Goal: Task Accomplishment & Management: Use online tool/utility

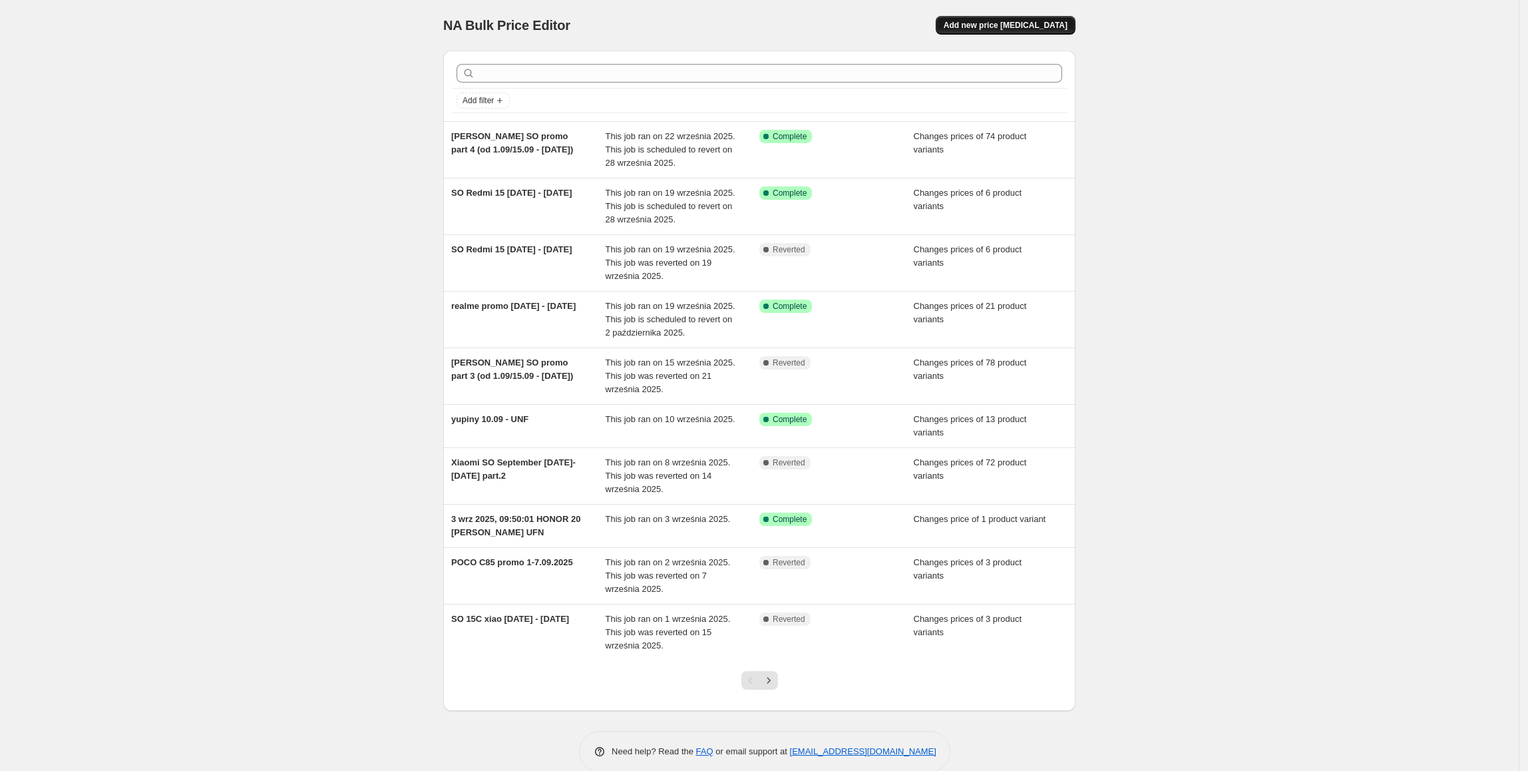
click at [1013, 23] on span "Add new price [MEDICAL_DATA]" at bounding box center [1006, 25] width 124 height 11
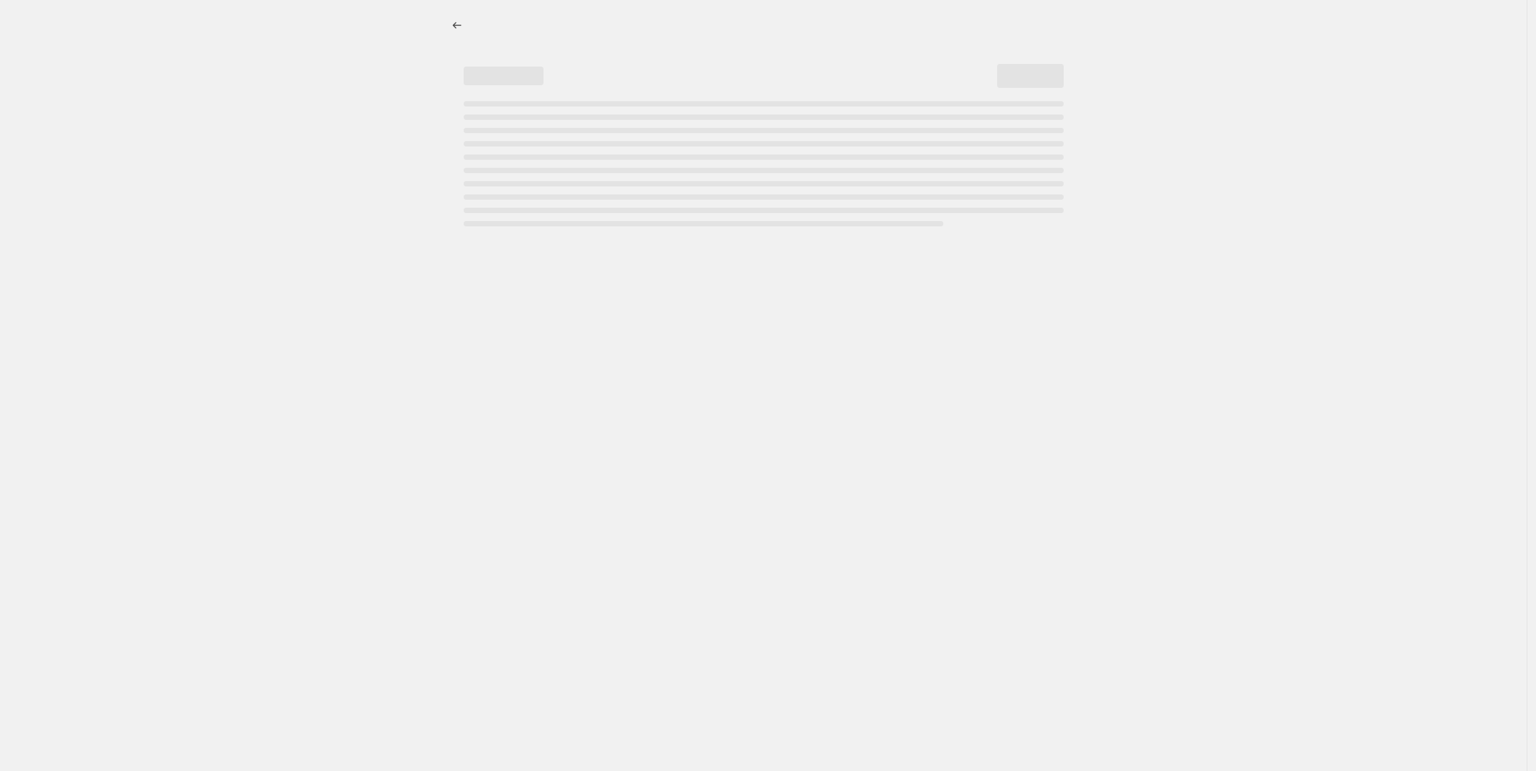
select select "percentage"
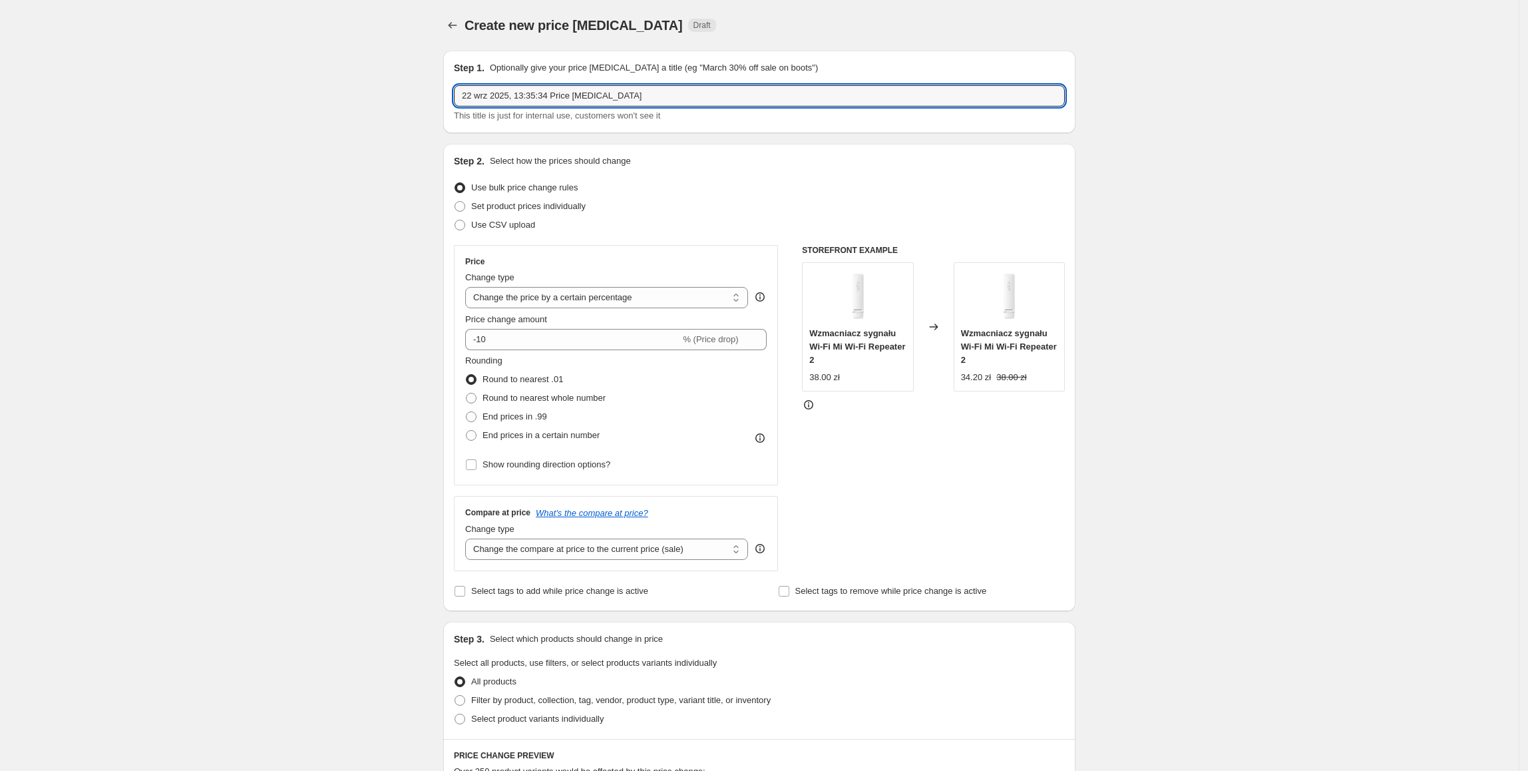
drag, startPoint x: 610, startPoint y: 83, endPoint x: 345, endPoint y: 94, distance: 265.1
click at [331, 86] on div "Create new price [MEDICAL_DATA]. This page is ready Create new price [MEDICAL_D…" at bounding box center [759, 665] width 1518 height 1330
type input "INFINIX charger (wyrównanie) - 29 dni"
click at [504, 195] on label "Use bulk price change rules" at bounding box center [516, 187] width 124 height 19
click at [455, 183] on input "Use bulk price change rules" at bounding box center [454, 182] width 1 height 1
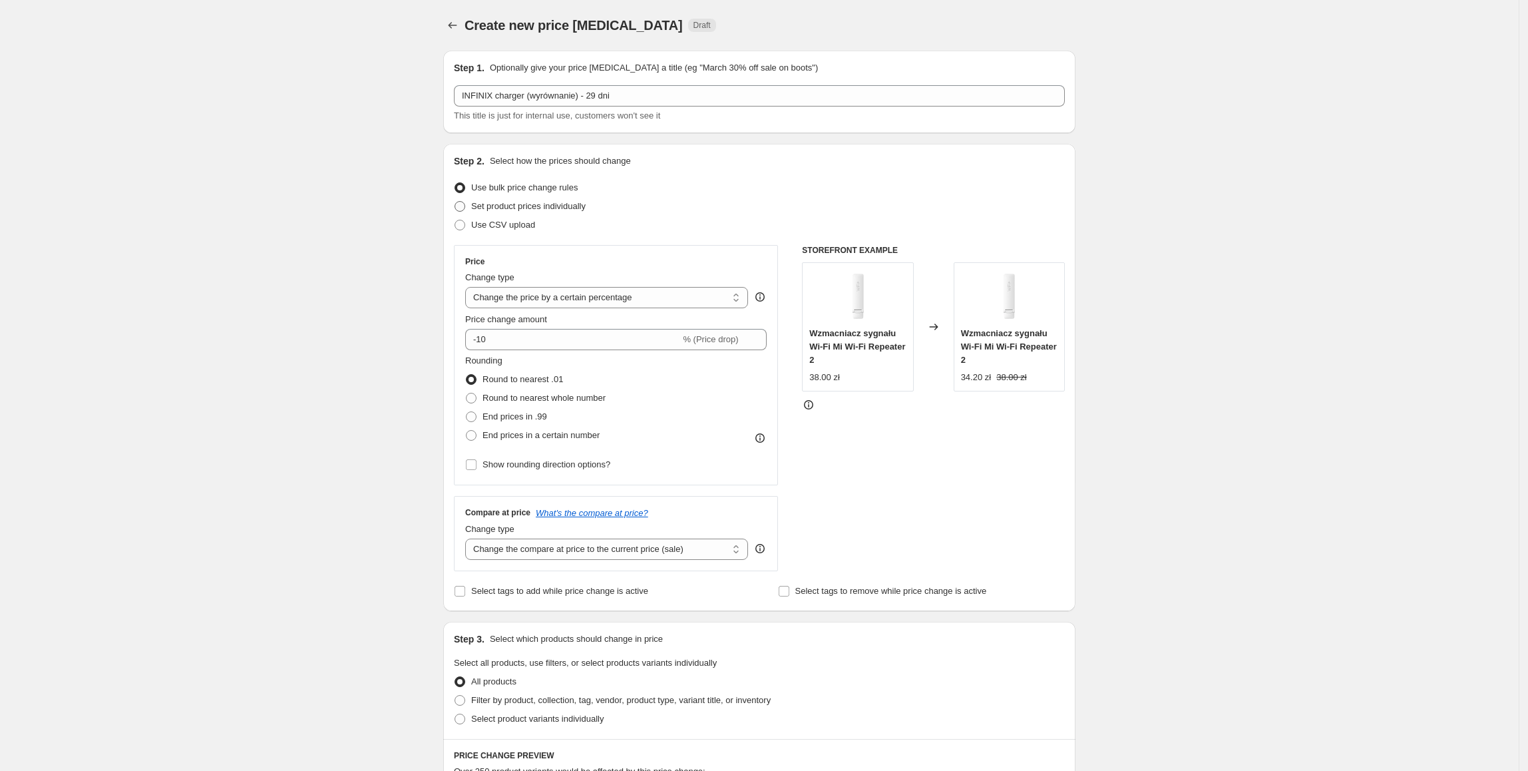
click at [507, 200] on span "Set product prices individually" at bounding box center [528, 206] width 114 height 13
click at [455, 201] on input "Set product prices individually" at bounding box center [454, 201] width 1 height 1
radio input "true"
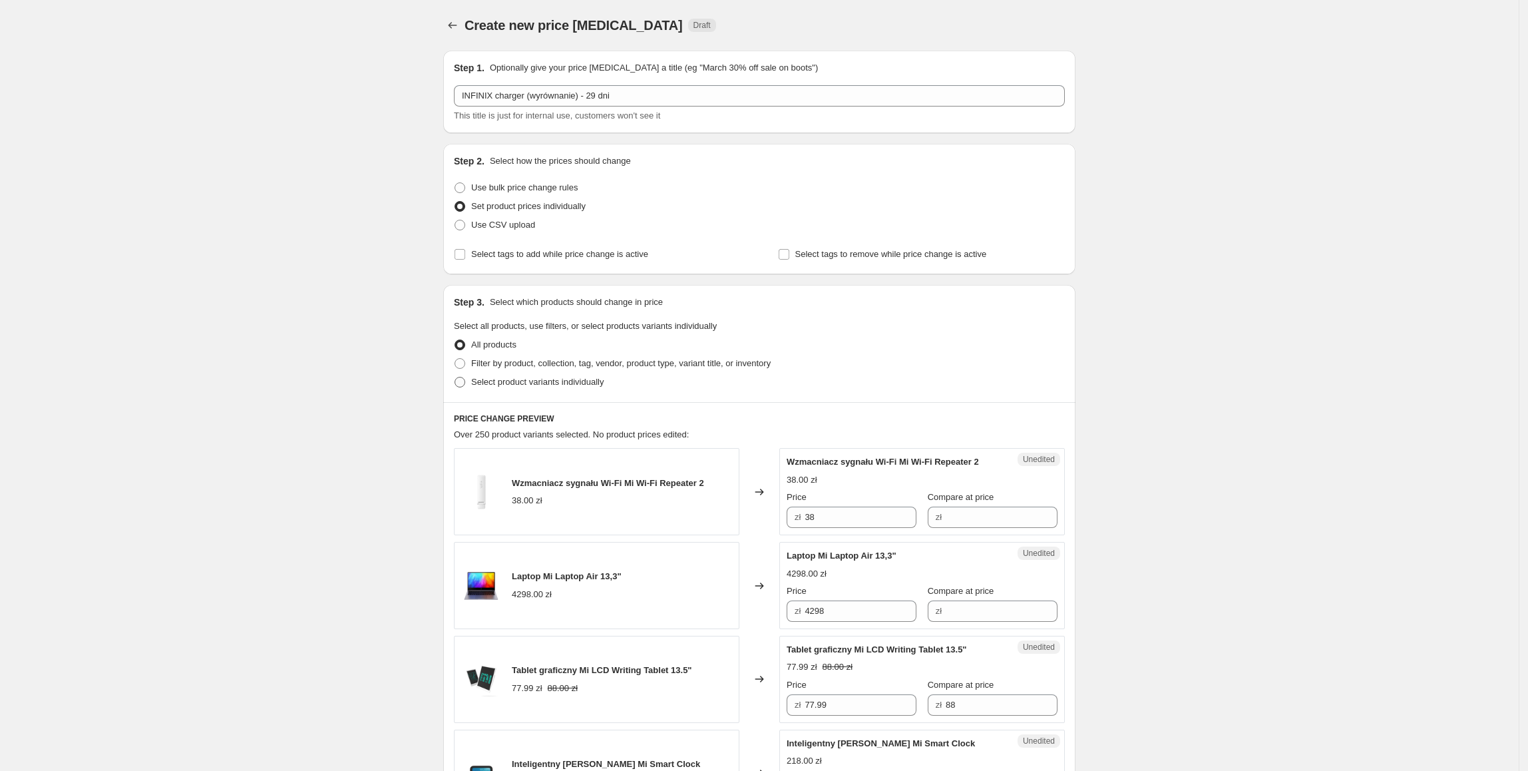
click at [502, 383] on span "Select product variants individually" at bounding box center [537, 382] width 132 height 10
click at [455, 377] on input "Select product variants individually" at bounding box center [454, 377] width 1 height 1
radio input "true"
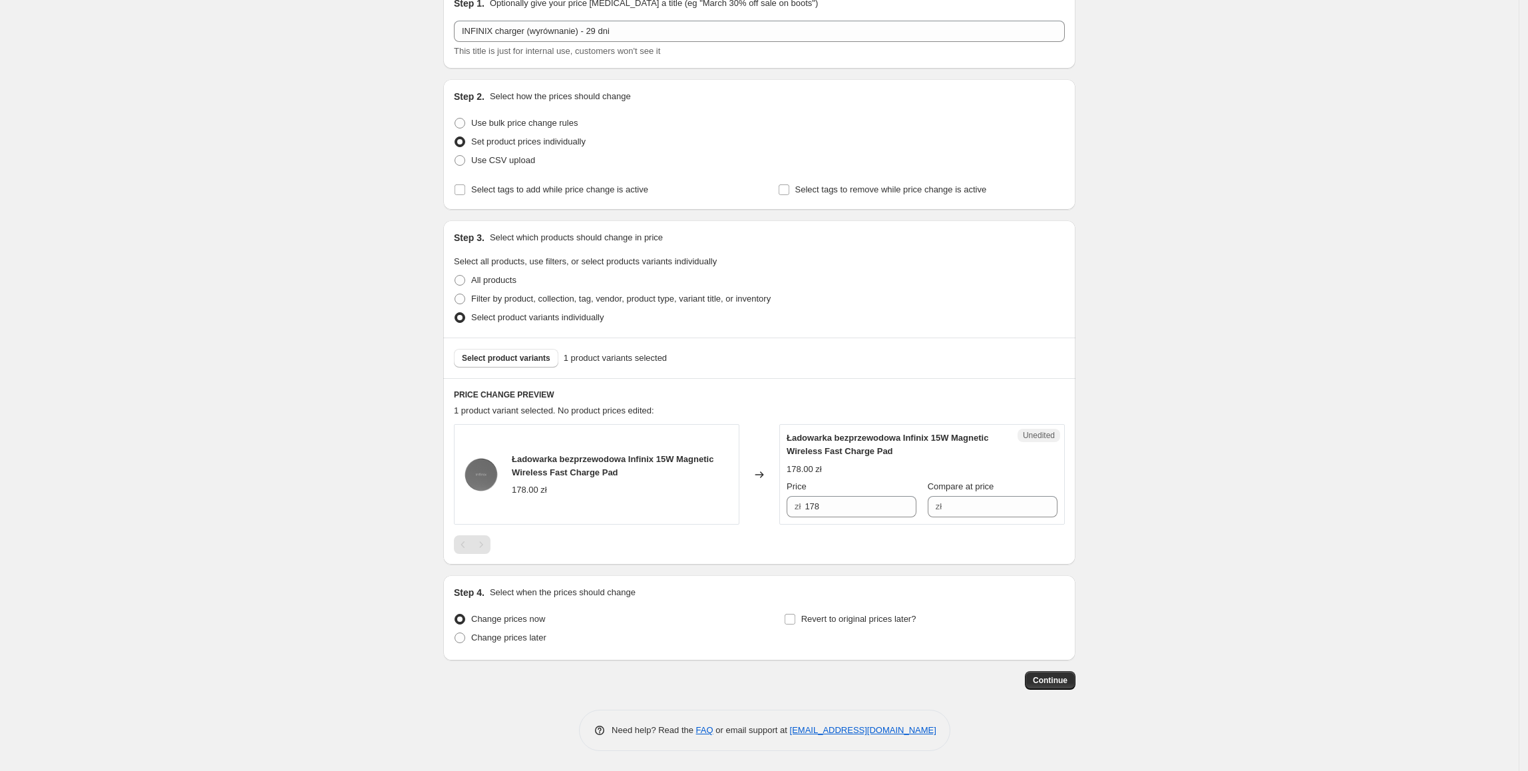
scroll to position [65, 0]
drag, startPoint x: 861, startPoint y: 498, endPoint x: 751, endPoint y: 506, distance: 110.0
click at [704, 501] on div "Ładowarka bezprzewodowa Infinix 15W Magnetic Wireless Fast Charge Pad 178.00 zł…" at bounding box center [759, 474] width 611 height 100
click at [1018, 498] on input "Compare at price" at bounding box center [1002, 506] width 112 height 21
paste input "178"
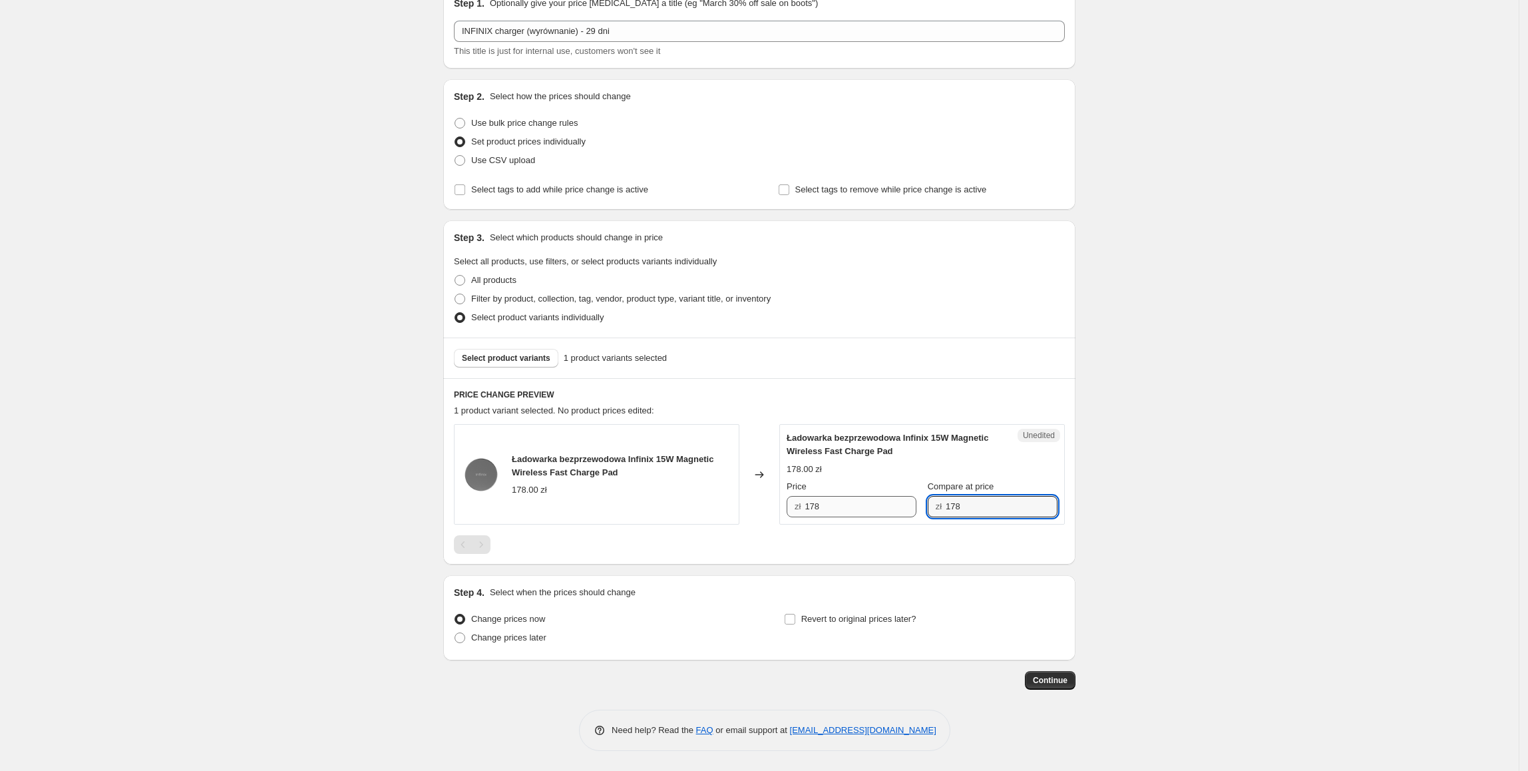
type input "178"
drag, startPoint x: 860, startPoint y: 504, endPoint x: 757, endPoint y: 511, distance: 102.7
click at [757, 511] on div "Ładowarka bezprzewodowa Infinix 15W Magnetic Wireless Fast Charge Pad 178.00 zł…" at bounding box center [759, 474] width 611 height 100
type input "49"
drag, startPoint x: 1389, startPoint y: 568, endPoint x: 1272, endPoint y: 599, distance: 121.2
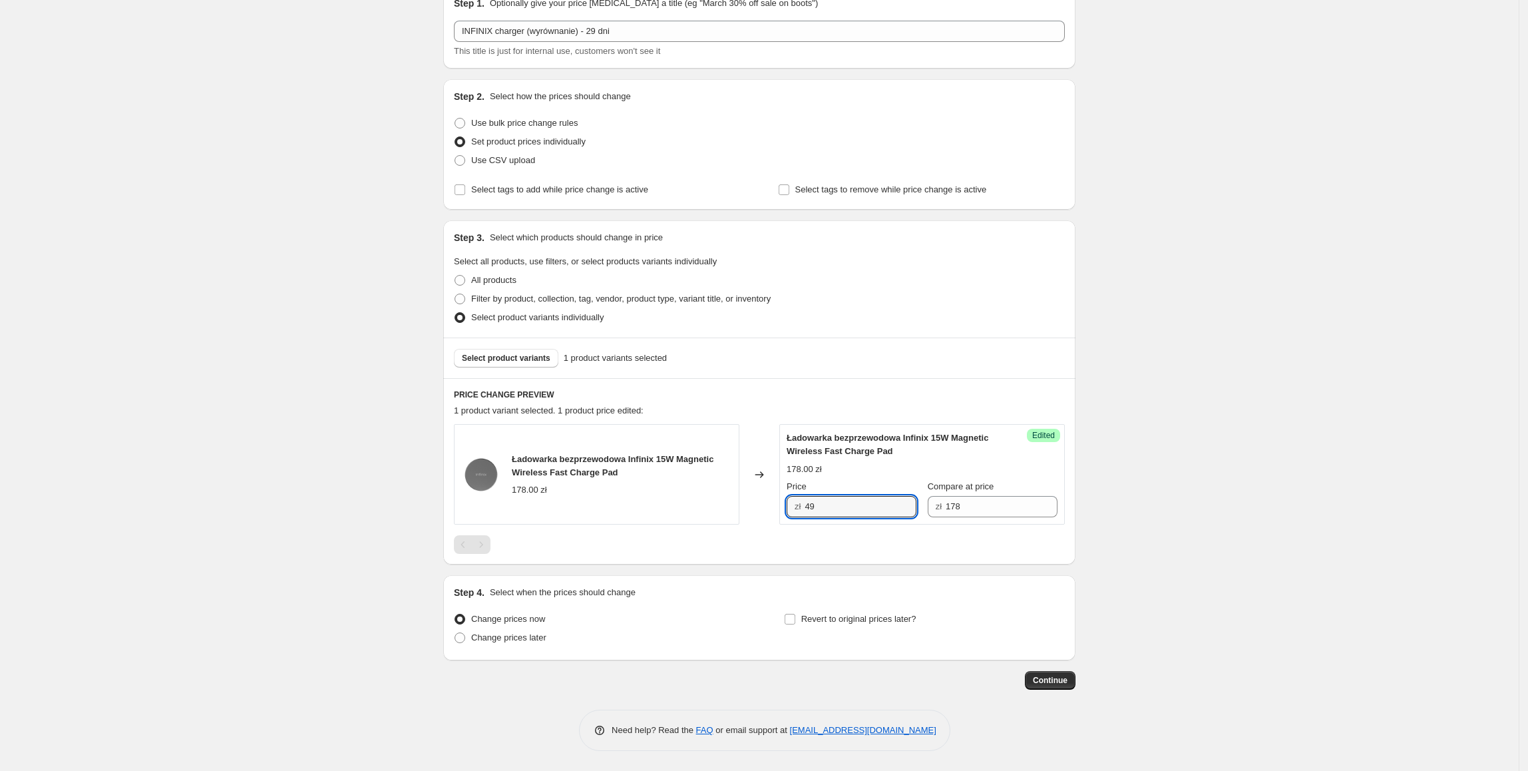
click at [1391, 568] on div "Create new price [MEDICAL_DATA]. This page is ready Create new price [MEDICAL_D…" at bounding box center [759, 352] width 1518 height 835
click at [833, 619] on span "Revert to original prices later?" at bounding box center [858, 618] width 115 height 10
click at [795, 619] on input "Revert to original prices later?" at bounding box center [790, 618] width 11 height 11
checkbox input "true"
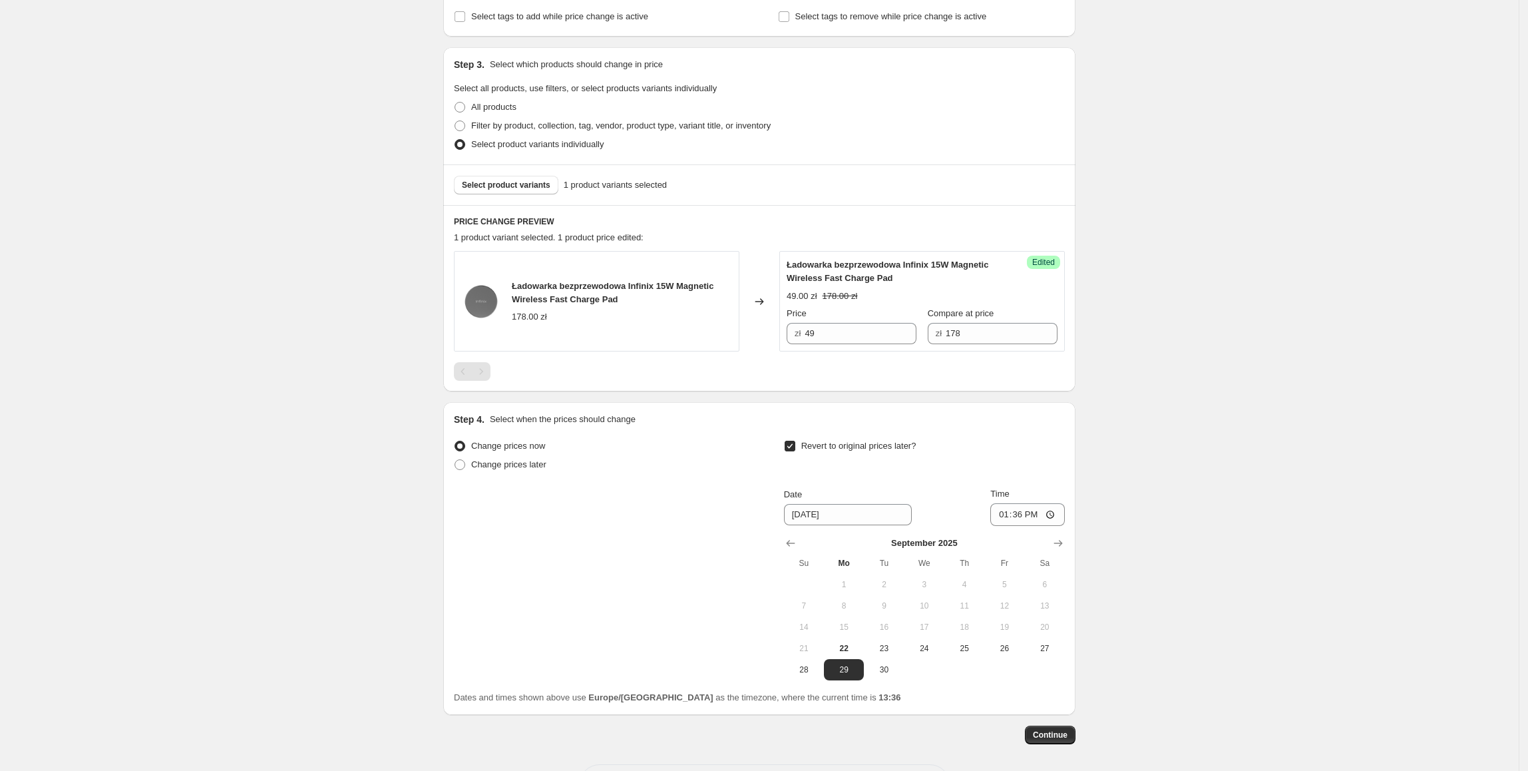
scroll to position [293, 0]
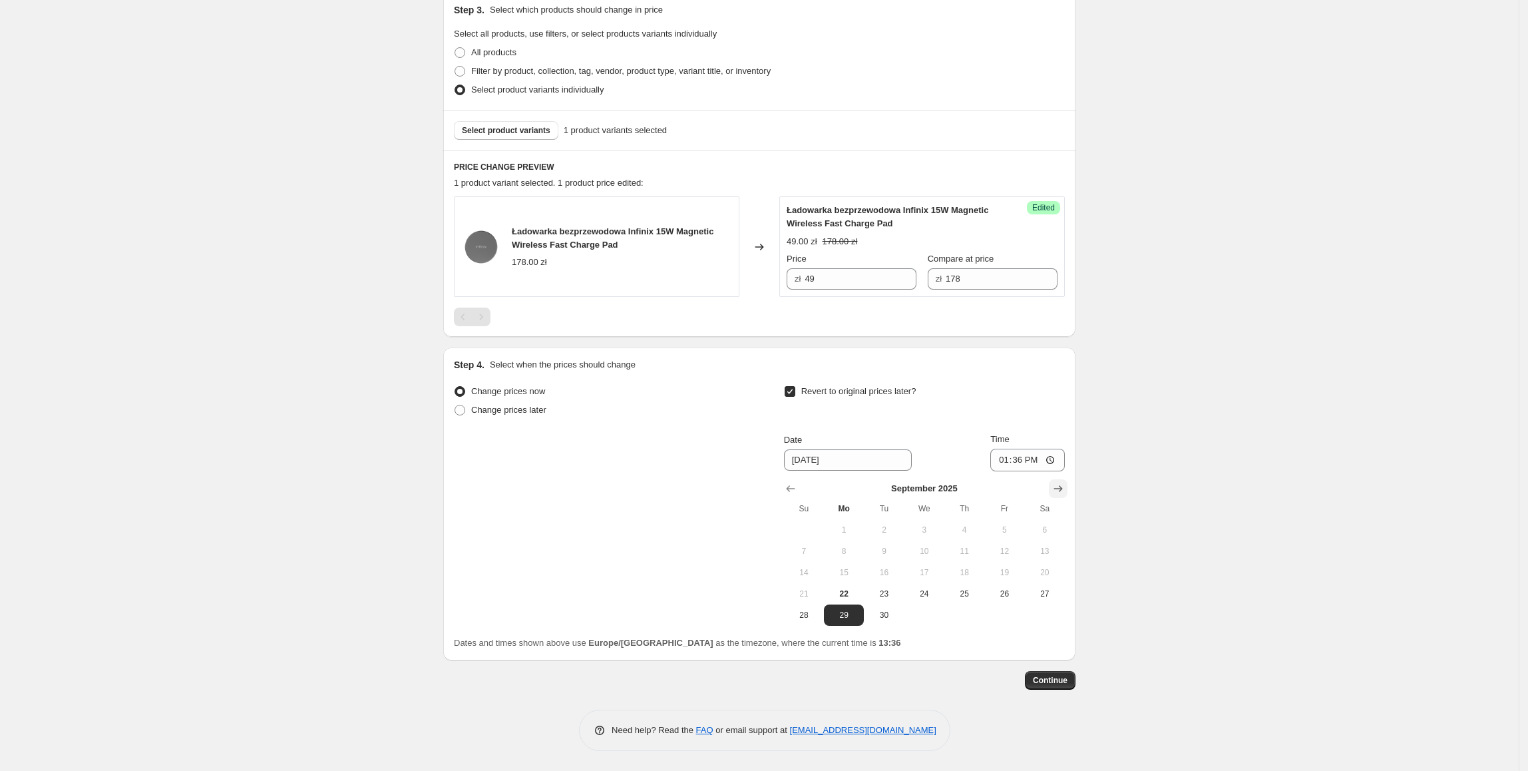
click at [1065, 491] on icon "Show next month, October 2025" at bounding box center [1057, 488] width 13 height 13
click at [888, 615] on span "28" at bounding box center [883, 615] width 29 height 11
type input "[DATE]"
click at [1031, 463] on input "13:36" at bounding box center [1027, 459] width 75 height 23
click at [1028, 463] on input "13:36" at bounding box center [1027, 459] width 75 height 23
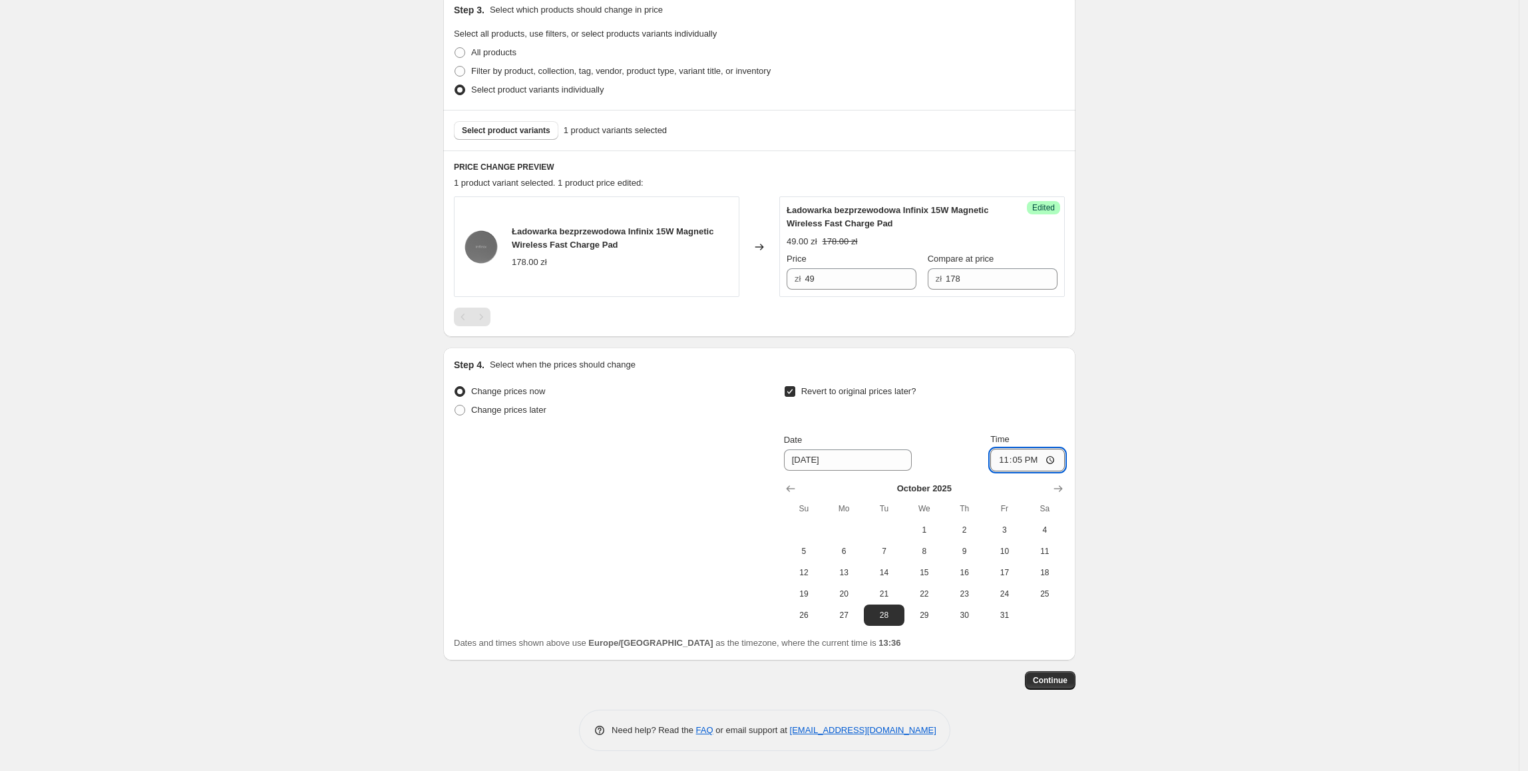
type input "23:55"
click at [1140, 452] on div "Create new price [MEDICAL_DATA]. This page is ready Create new price [MEDICAL_D…" at bounding box center [759, 239] width 1518 height 1063
click at [1065, 682] on span "Continue" at bounding box center [1050, 680] width 35 height 11
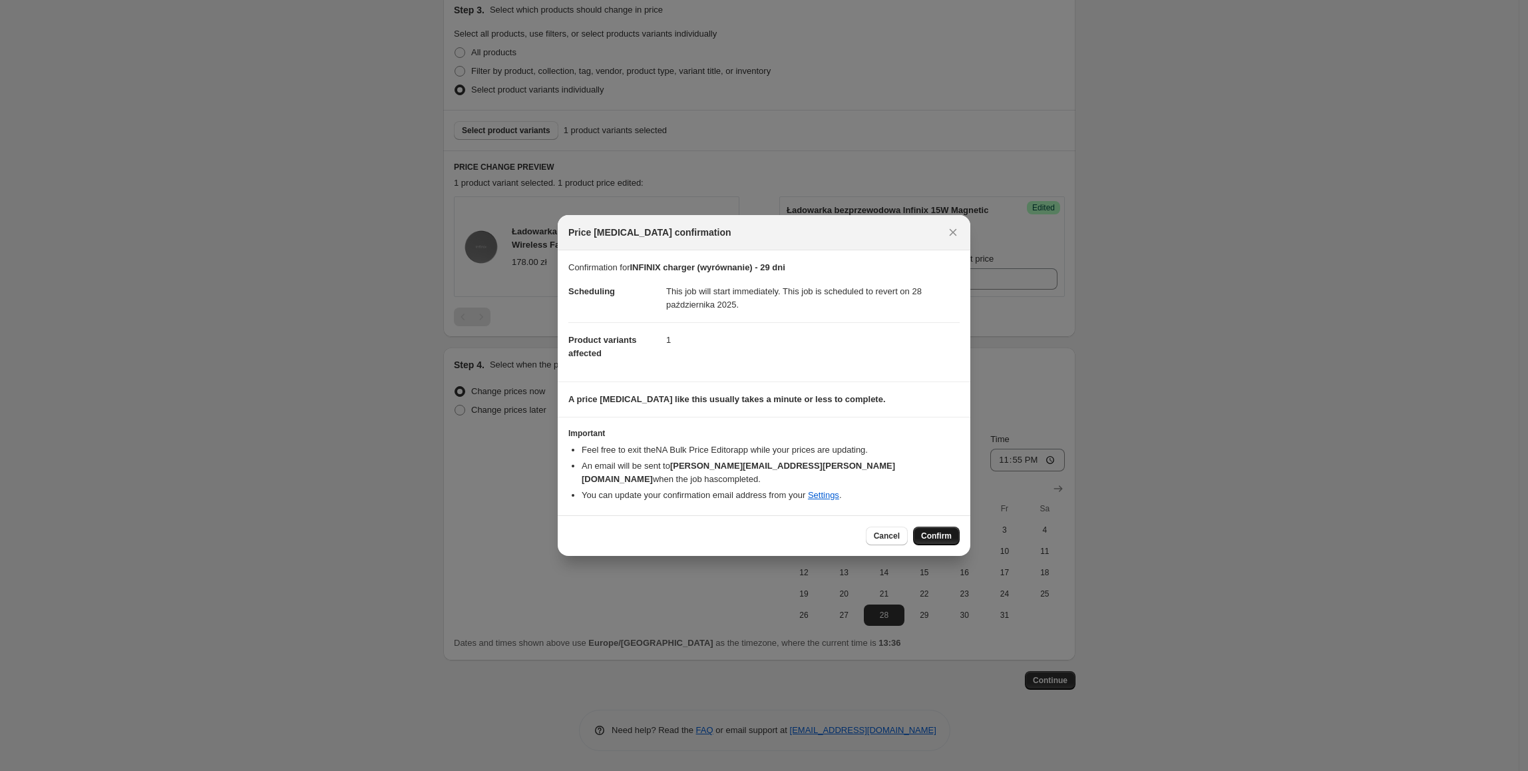
click at [946, 530] on span "Confirm" at bounding box center [936, 535] width 31 height 11
